Goal: Check status: Check status

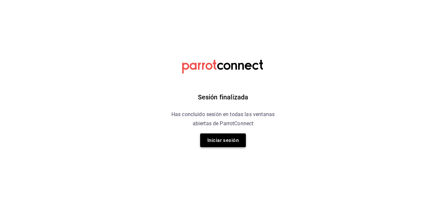
click at [233, 140] on button "Iniciar sesión" at bounding box center [223, 140] width 46 height 14
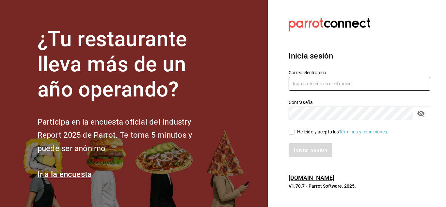
type input "[EMAIL_ADDRESS][DOMAIN_NAME]"
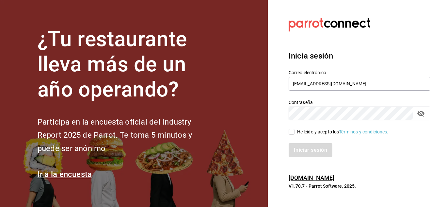
click at [292, 134] on input "He leído y acepto los Términos y condiciones." at bounding box center [292, 132] width 6 height 6
checkbox input "true"
click at [304, 149] on button "Iniciar sesión" at bounding box center [311, 150] width 44 height 14
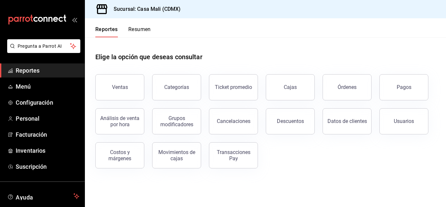
click at [220, 159] on div "Transacciones Pay" at bounding box center [233, 155] width 41 height 12
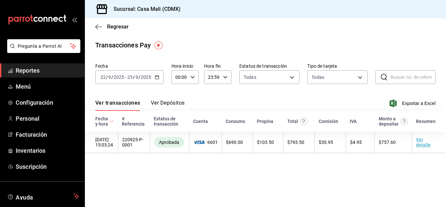
click at [158, 104] on button "Ver Depósitos" at bounding box center [168, 105] width 34 height 11
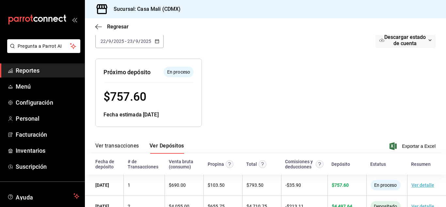
scroll to position [71, 0]
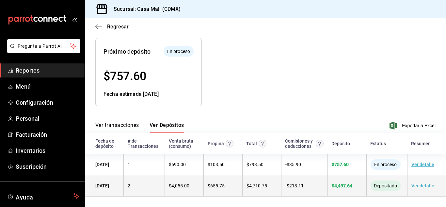
click at [336, 184] on span "$ 4,497.64" at bounding box center [342, 185] width 21 height 5
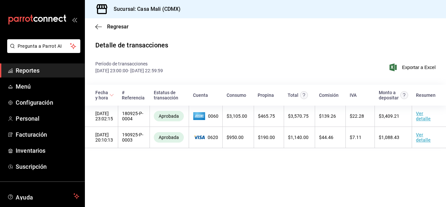
click at [37, 72] on span "Reportes" at bounding box center [48, 70] width 64 height 9
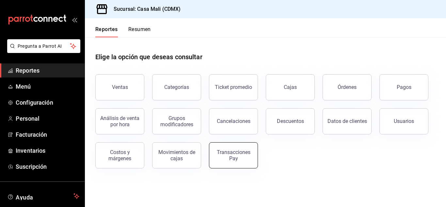
click at [224, 155] on div "Transacciones Pay" at bounding box center [233, 155] width 41 height 12
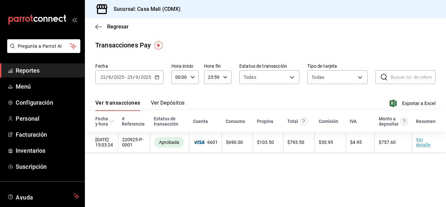
click at [174, 104] on button "Ver Depósitos" at bounding box center [168, 105] width 34 height 11
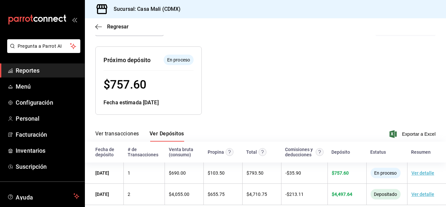
scroll to position [71, 0]
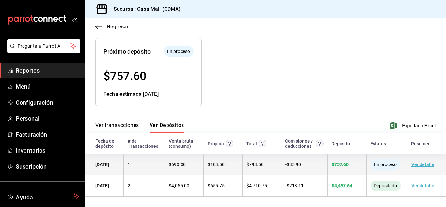
click at [336, 164] on span "$ 757.60" at bounding box center [340, 164] width 17 height 5
